Goal: Book appointment/travel/reservation: Book appointment/travel/reservation

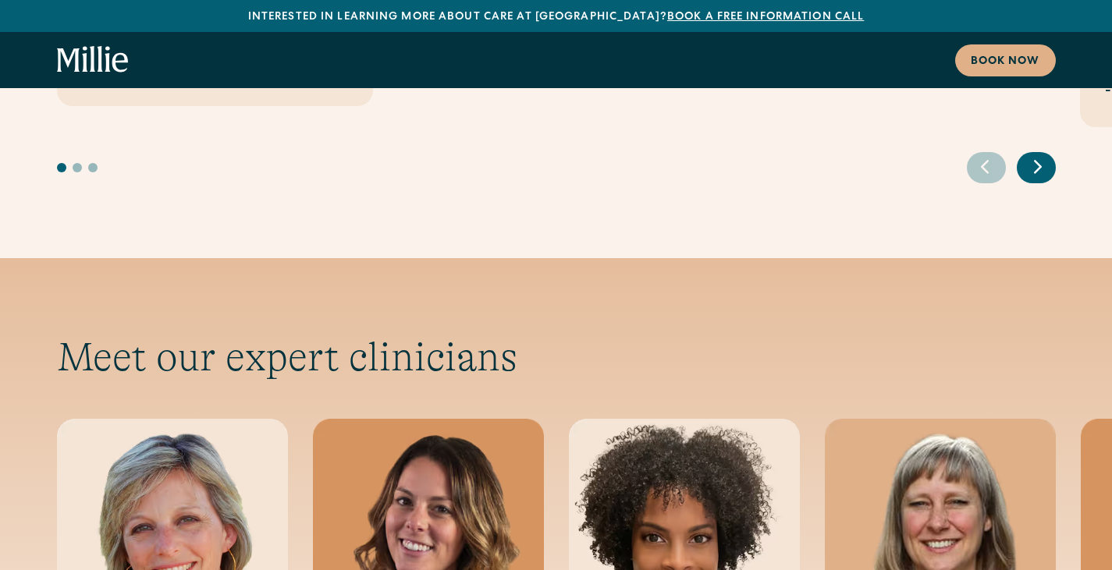
scroll to position [5618, 0]
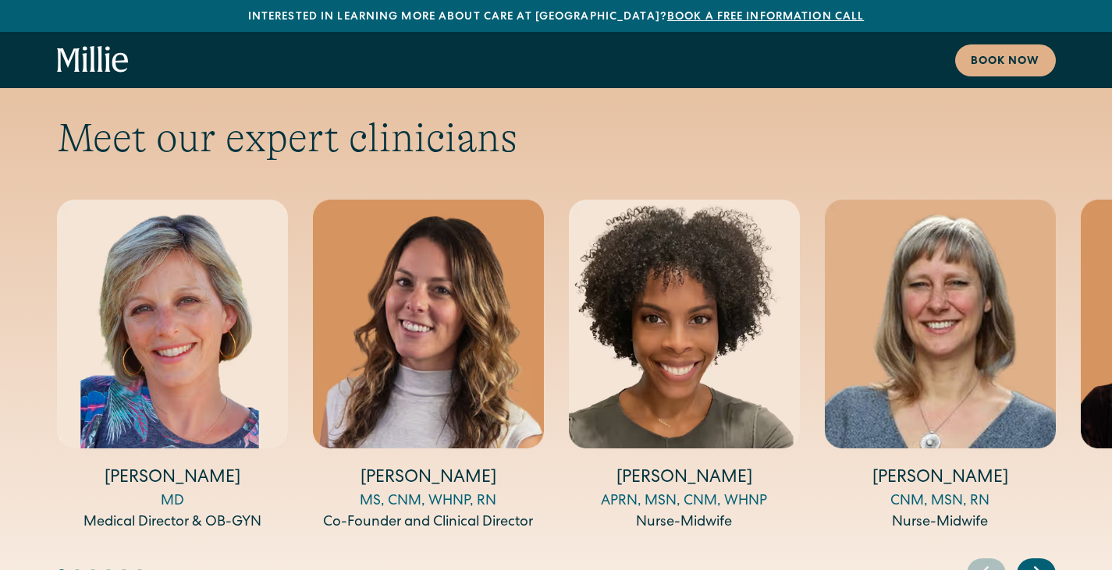
click at [1037, 561] on icon "Next slide" at bounding box center [1037, 573] width 23 height 24
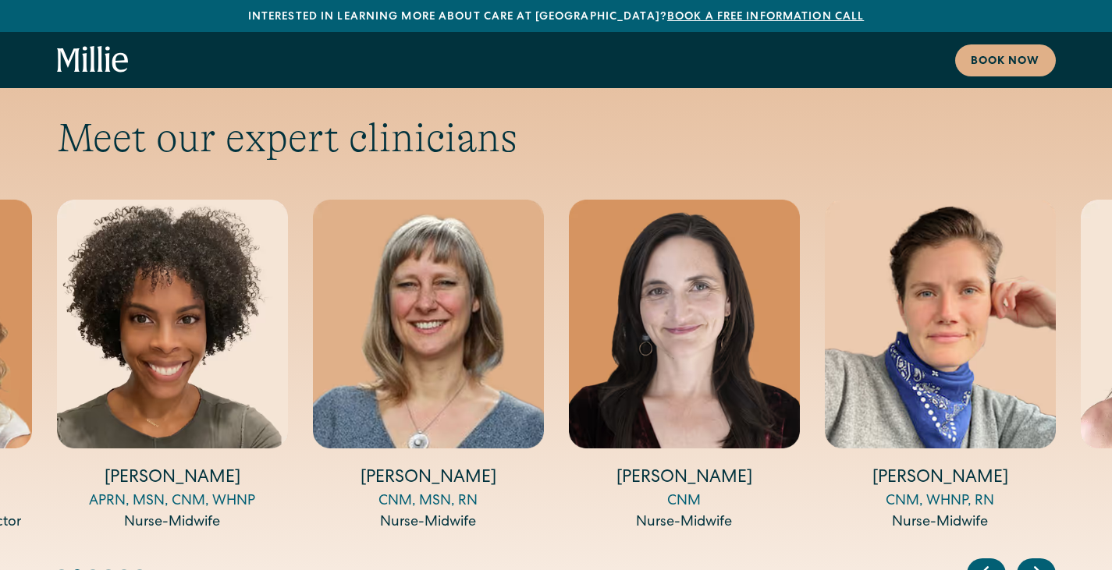
click at [1035, 561] on icon "Next slide" at bounding box center [1037, 573] width 23 height 24
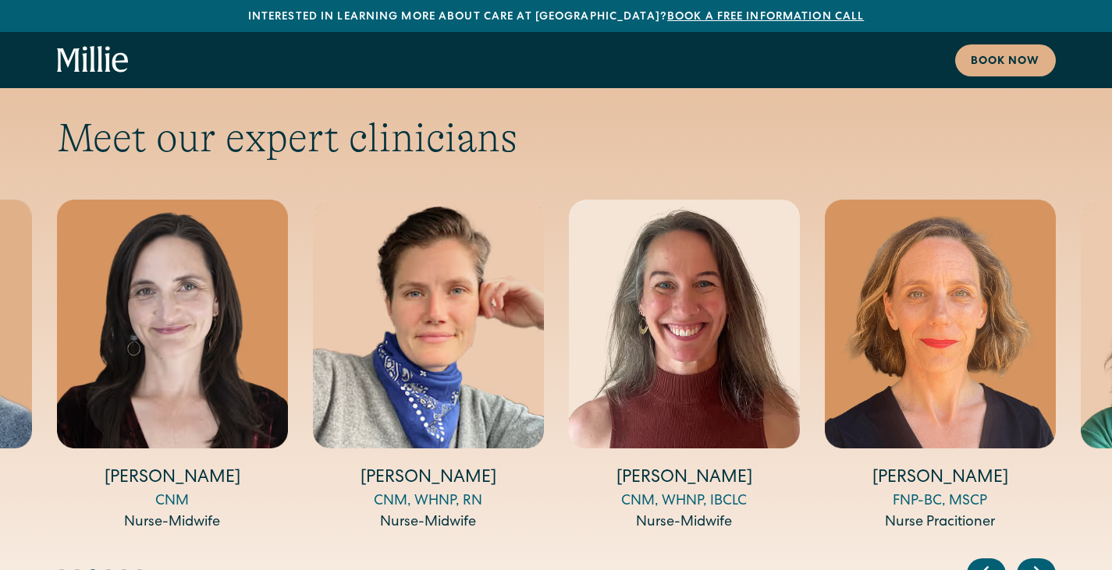
click at [1032, 561] on icon "Next slide" at bounding box center [1037, 573] width 23 height 24
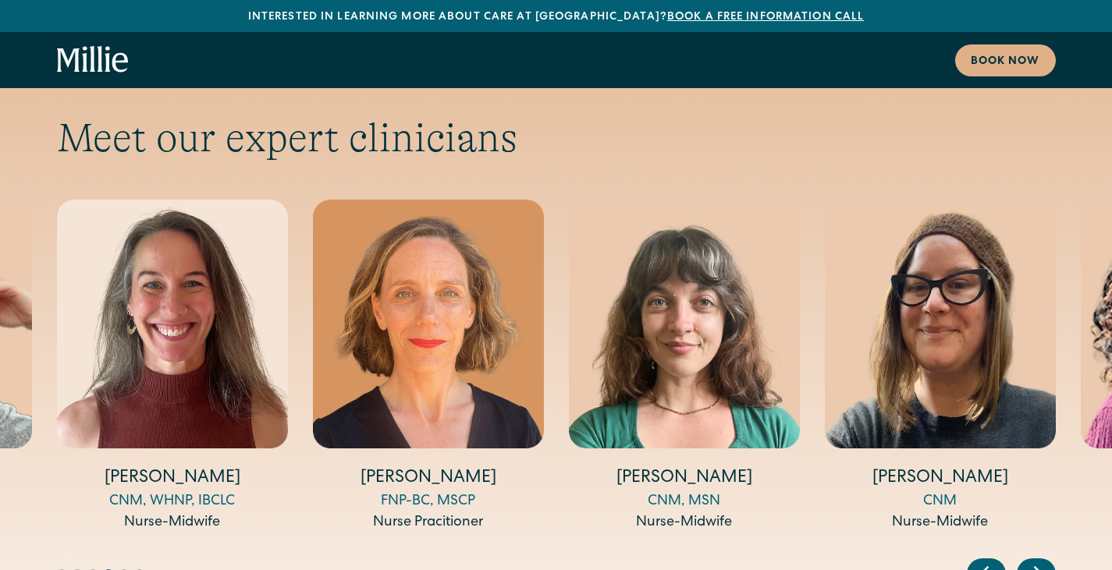
click at [1029, 561] on icon "Next slide" at bounding box center [1037, 573] width 23 height 24
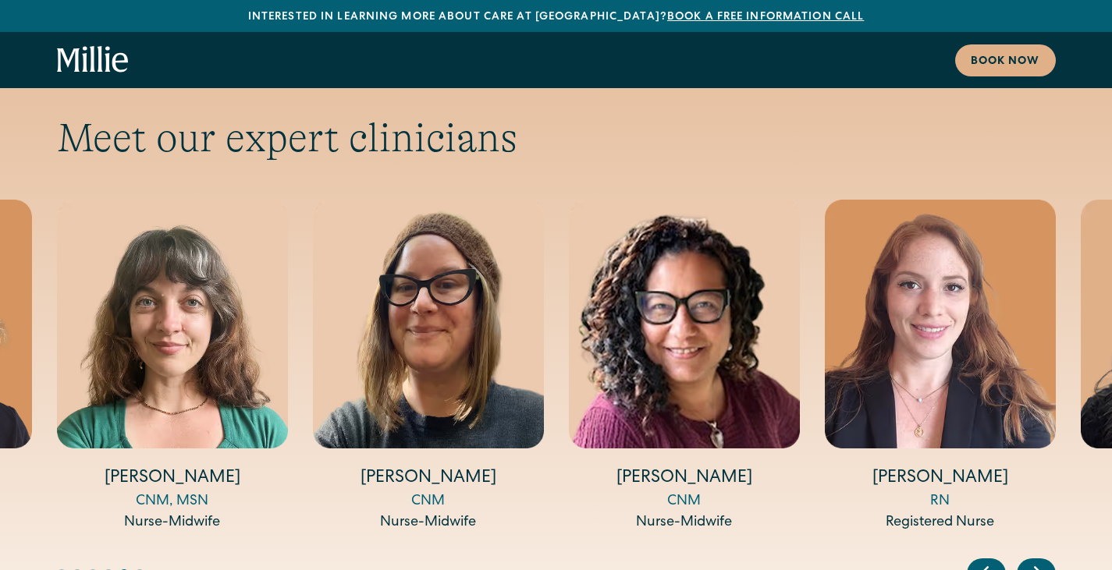
click at [1029, 561] on icon "Next slide" at bounding box center [1037, 573] width 23 height 24
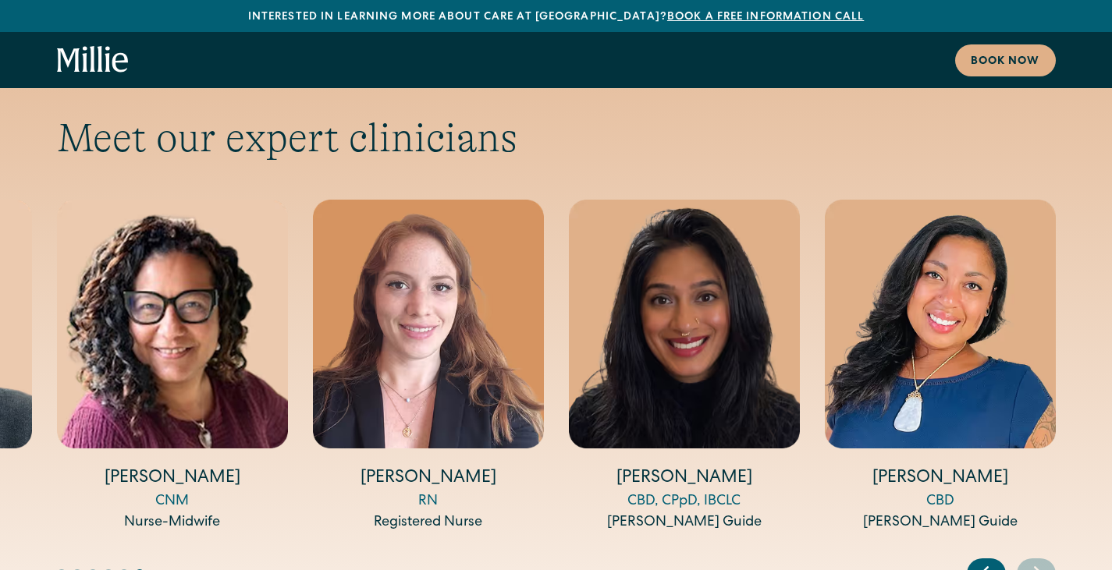
click at [1029, 561] on icon "Next slide" at bounding box center [1037, 573] width 23 height 24
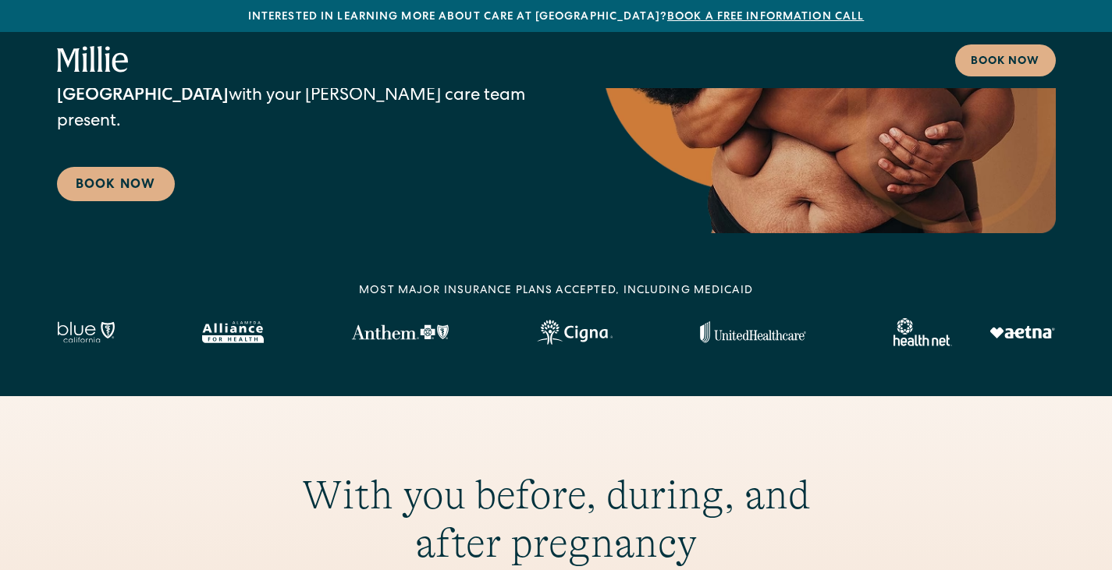
scroll to position [390, 0]
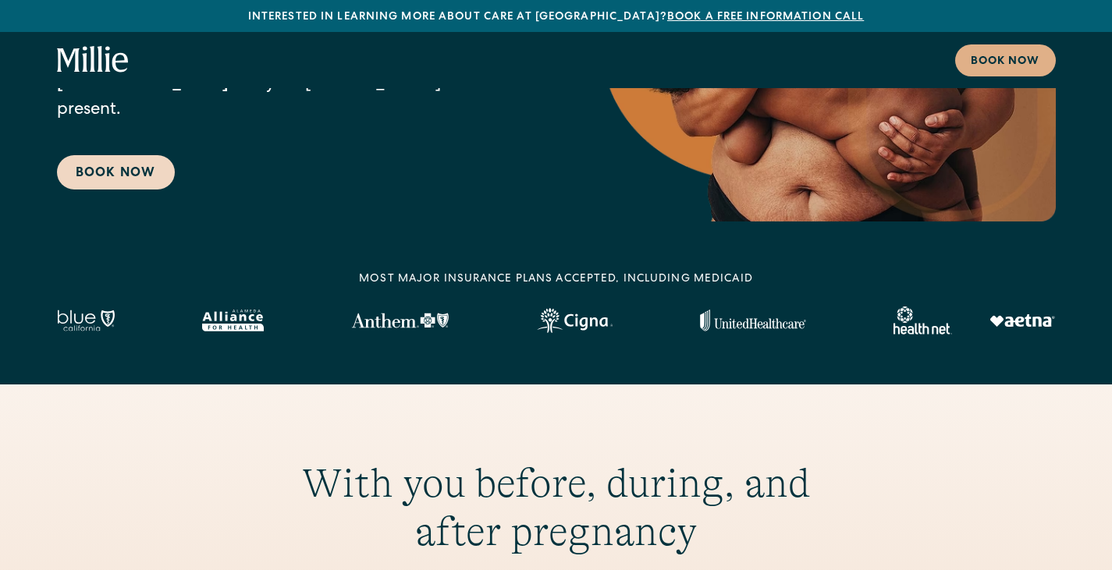
click at [112, 155] on link "Book Now" at bounding box center [116, 172] width 118 height 34
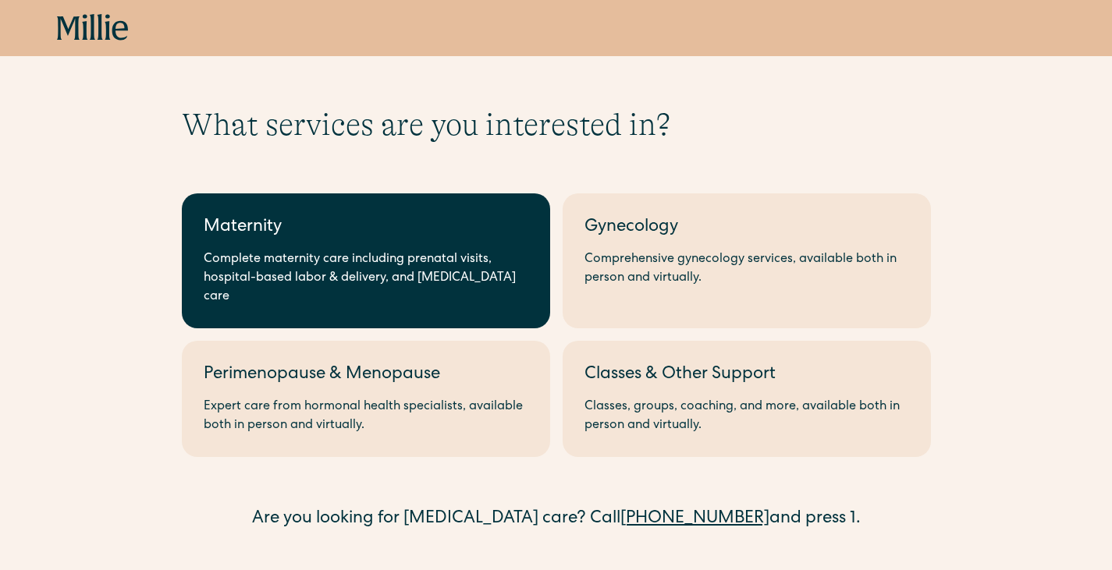
click at [264, 228] on div "Maternity" at bounding box center [366, 228] width 325 height 26
